Goal: Information Seeking & Learning: Learn about a topic

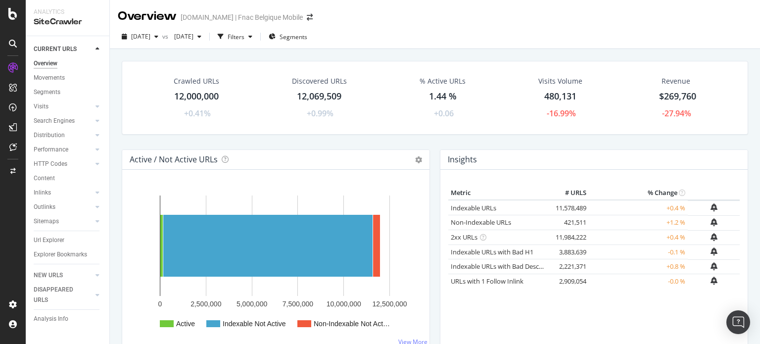
scroll to position [12, 0]
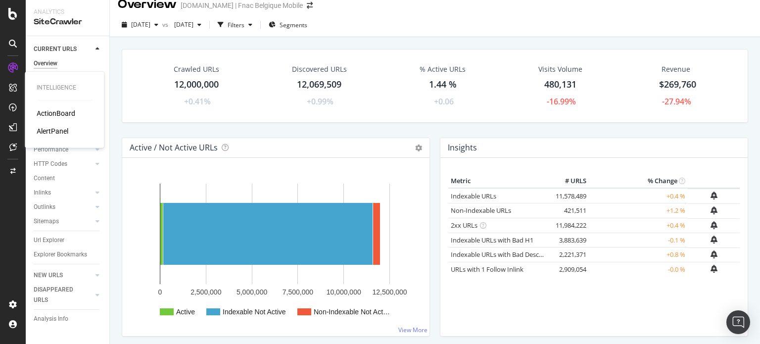
click at [63, 129] on div "AlertPanel" at bounding box center [53, 131] width 32 height 10
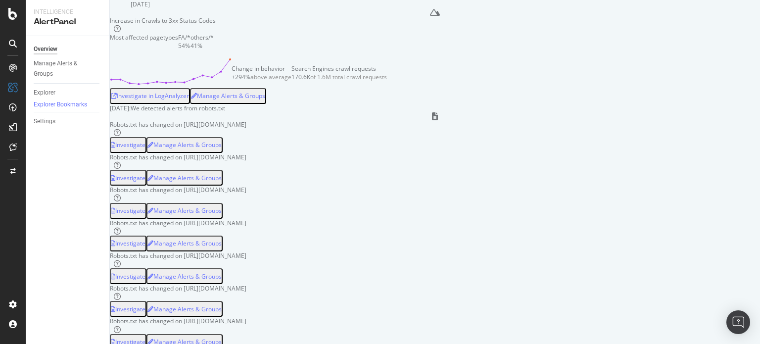
scroll to position [53, 0]
click at [189, 100] on div "Investigate in LogAnalyzer" at bounding box center [150, 96] width 78 height 8
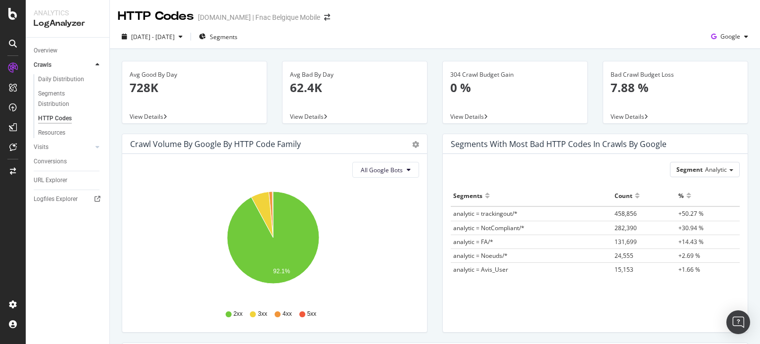
click at [307, 91] on p "62.4K" at bounding box center [355, 87] width 130 height 17
